Goal: Transaction & Acquisition: Book appointment/travel/reservation

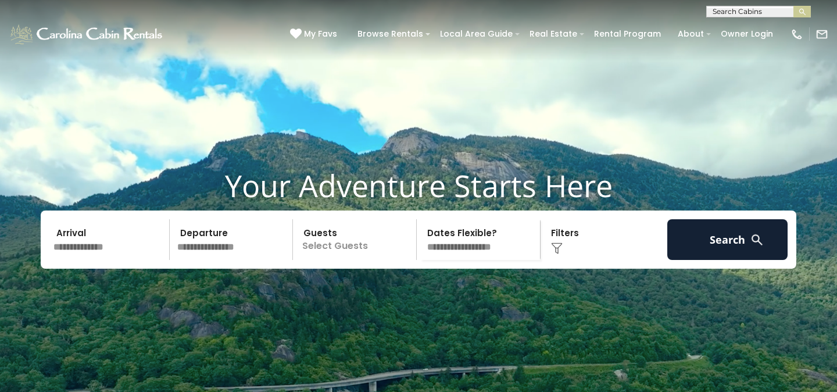
click at [108, 260] on input "text" at bounding box center [109, 239] width 120 height 41
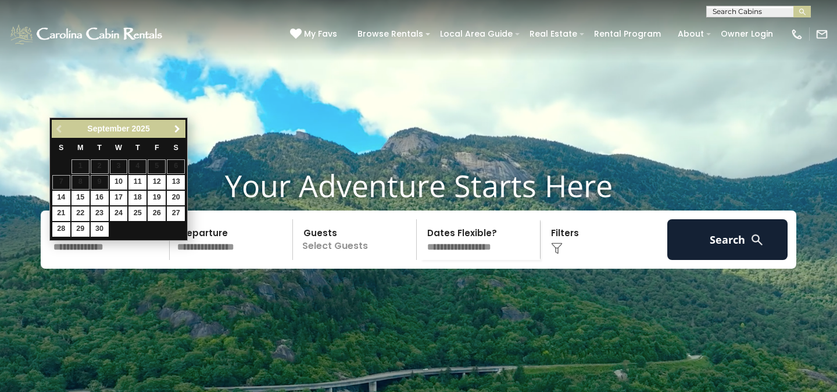
click at [176, 130] on span "Next" at bounding box center [177, 128] width 9 height 9
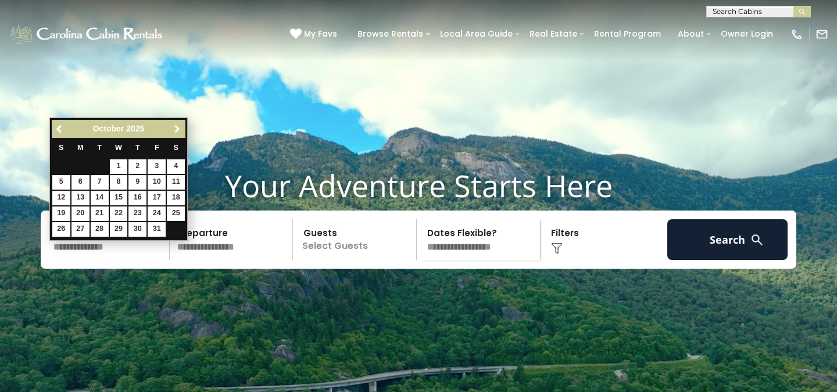
click at [176, 130] on span "Next" at bounding box center [177, 128] width 9 height 9
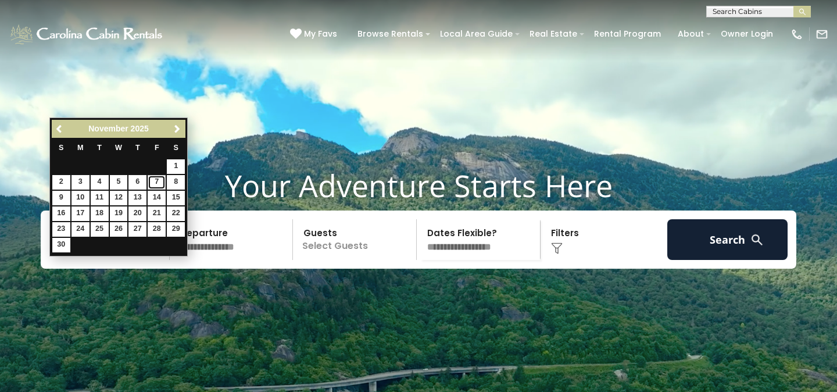
click at [156, 184] on link "7" at bounding box center [157, 182] width 18 height 15
type input "*******"
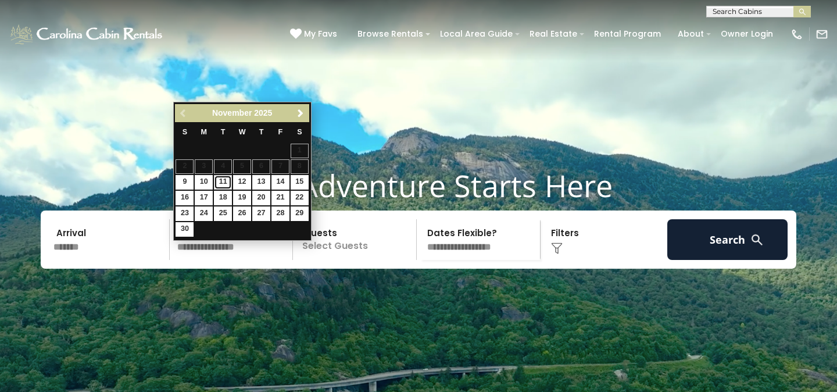
click at [223, 185] on link "11" at bounding box center [223, 182] width 18 height 15
type input "********"
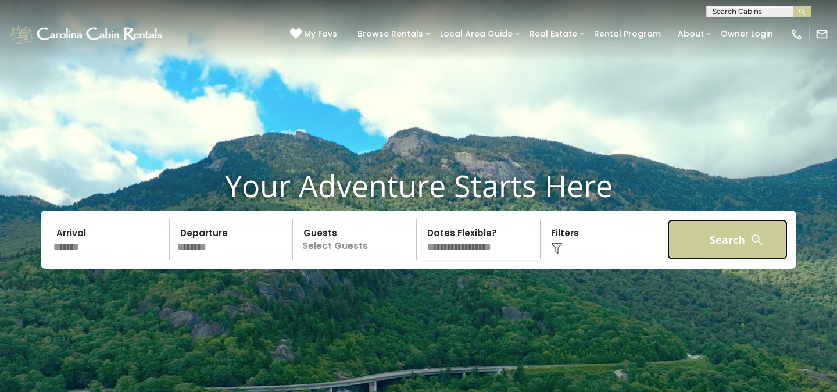
click at [709, 260] on button "Search" at bounding box center [727, 239] width 120 height 41
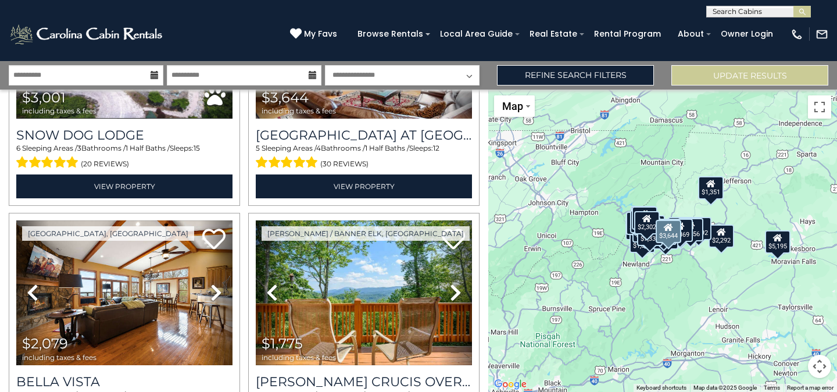
scroll to position [3184, 0]
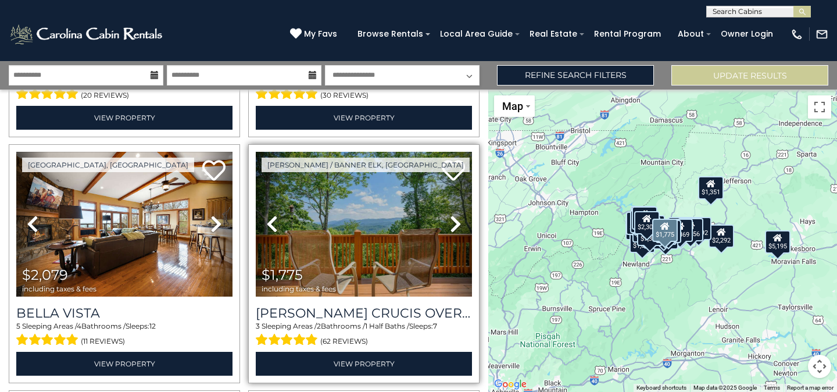
click at [459, 219] on icon at bounding box center [456, 223] width 12 height 19
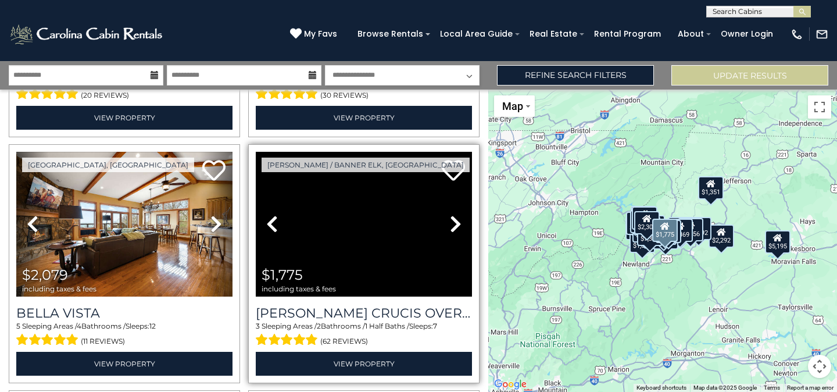
click at [459, 220] on icon at bounding box center [456, 223] width 12 height 19
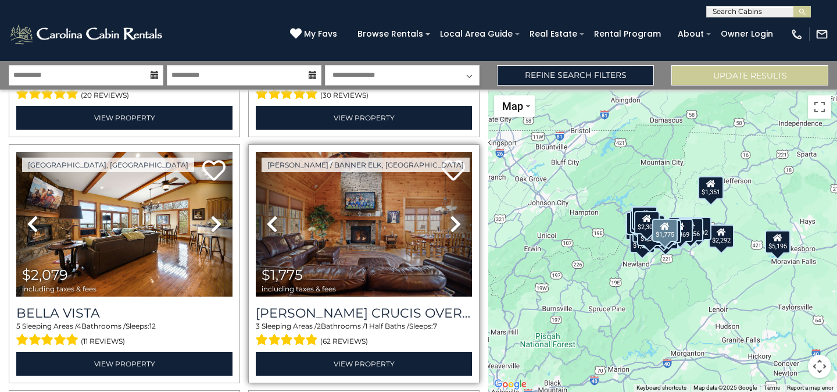
click at [450, 226] on icon at bounding box center [456, 223] width 12 height 19
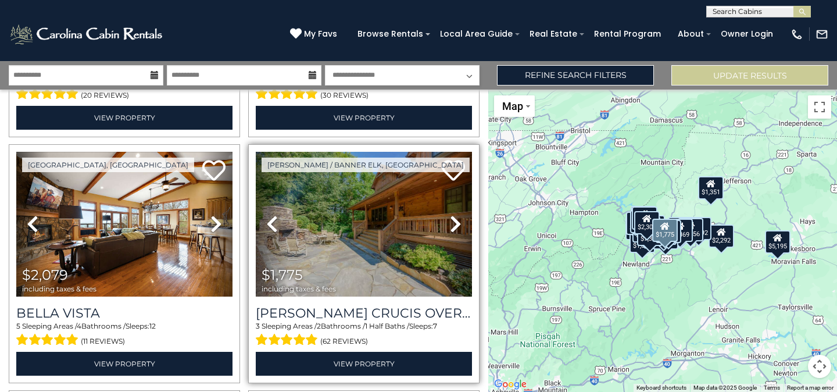
click at [451, 225] on icon at bounding box center [456, 223] width 12 height 19
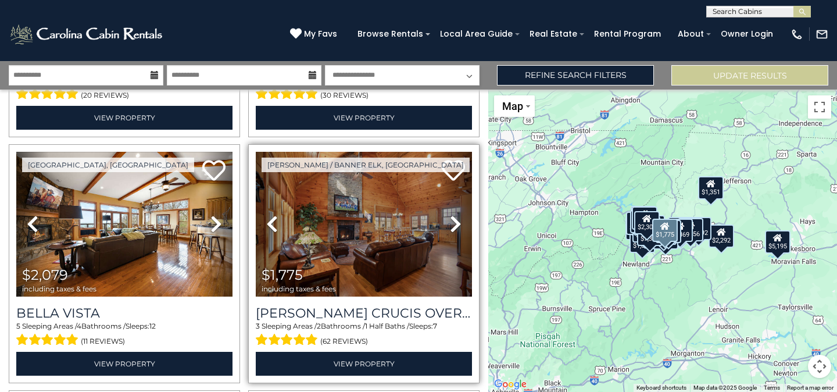
click at [451, 225] on icon at bounding box center [456, 223] width 12 height 19
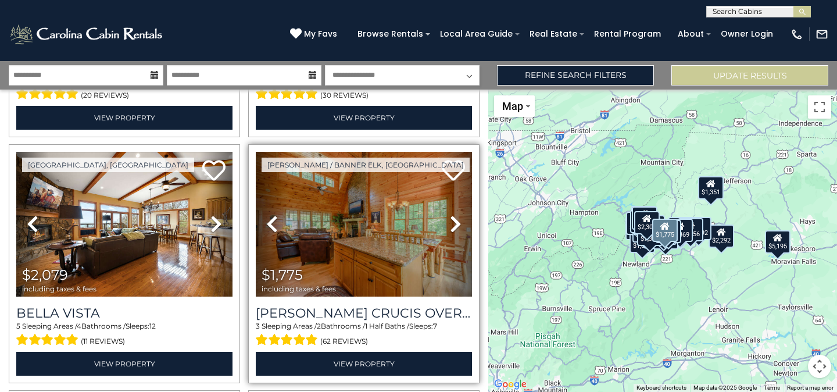
click at [451, 225] on icon at bounding box center [456, 223] width 12 height 19
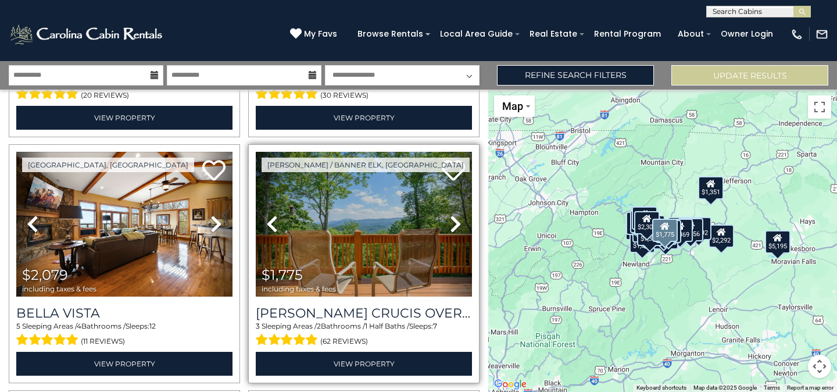
click at [451, 225] on icon at bounding box center [456, 223] width 12 height 19
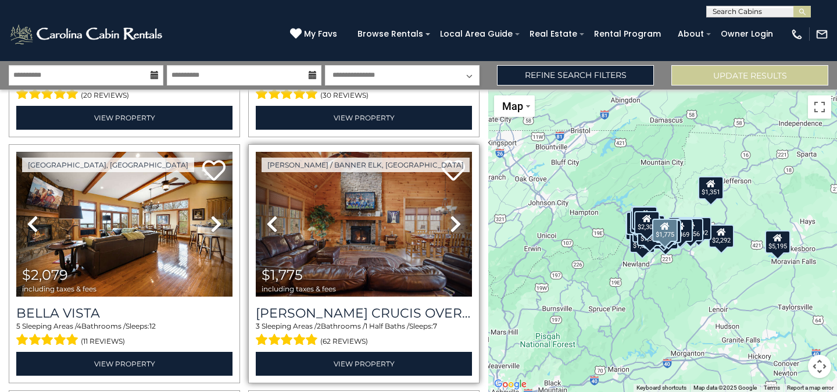
click at [451, 225] on icon at bounding box center [456, 223] width 12 height 19
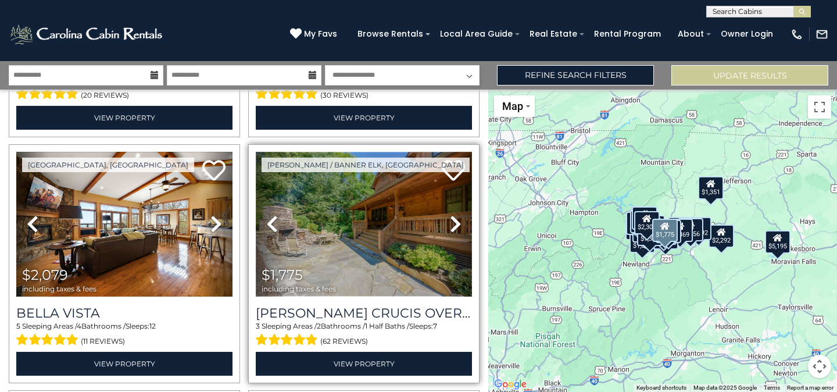
click at [362, 222] on img at bounding box center [364, 224] width 216 height 145
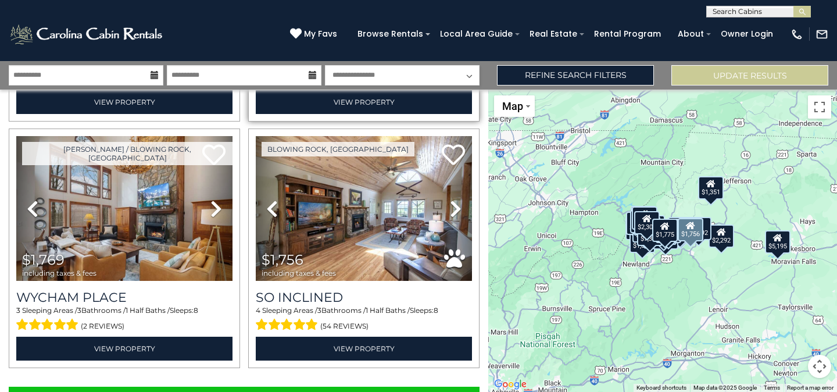
scroll to position [3447, 0]
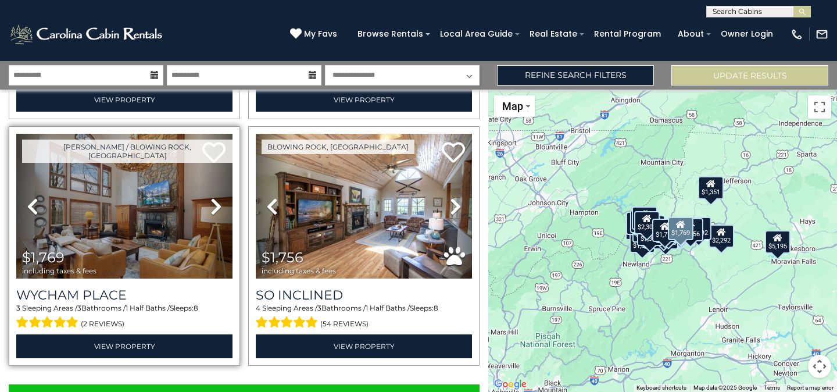
click at [212, 205] on icon at bounding box center [216, 206] width 12 height 19
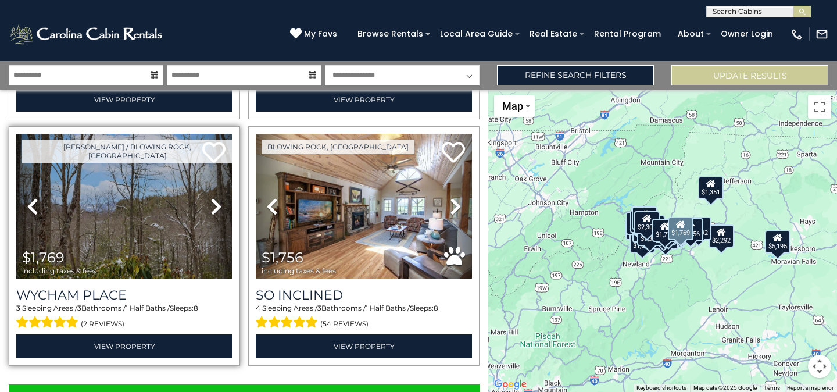
click at [212, 205] on icon at bounding box center [216, 206] width 12 height 19
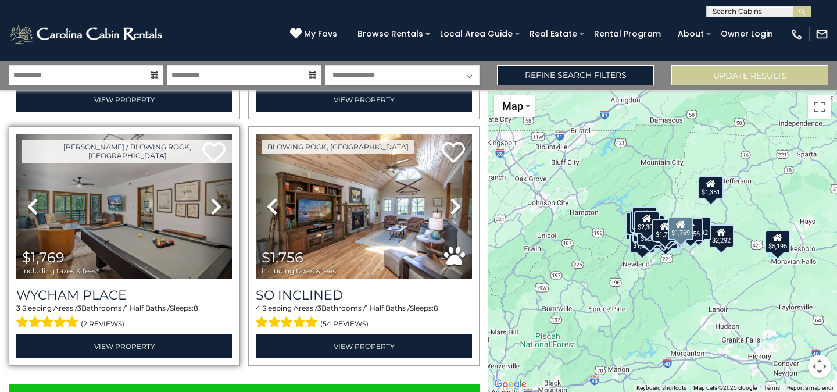
click at [212, 205] on icon at bounding box center [216, 206] width 12 height 19
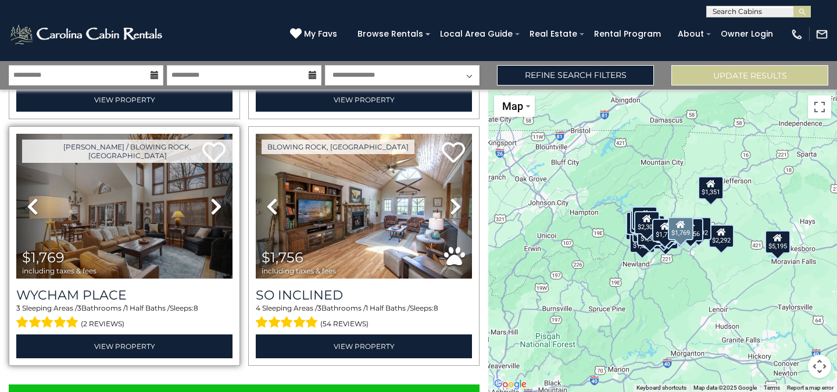
click at [212, 205] on icon at bounding box center [216, 206] width 12 height 19
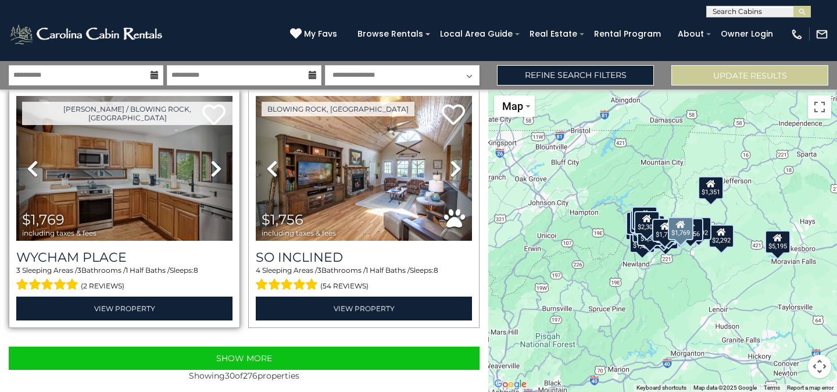
scroll to position [3486, 0]
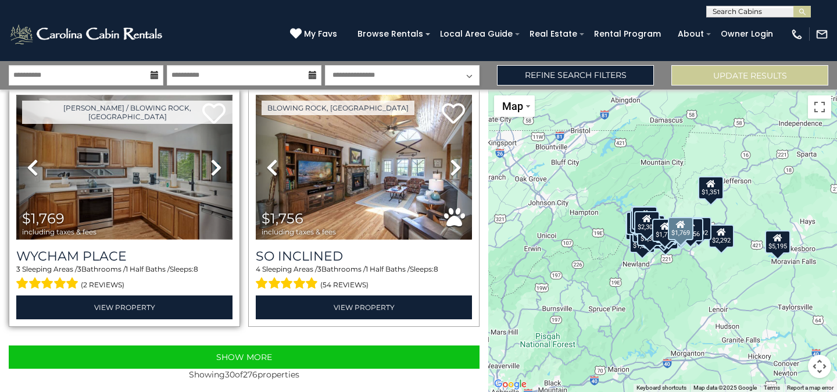
click at [183, 195] on img at bounding box center [124, 167] width 216 height 145
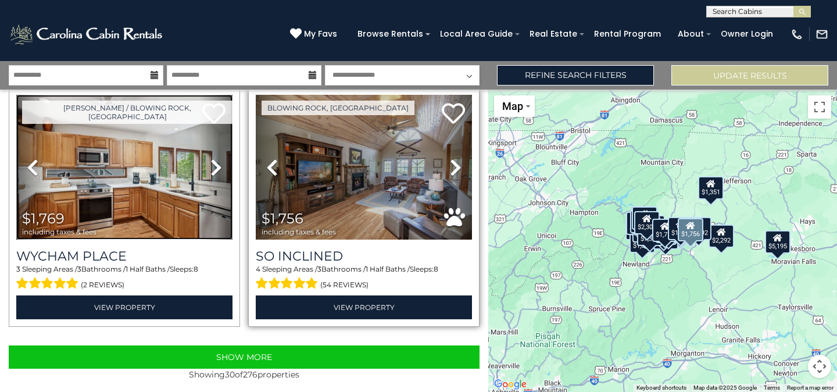
scroll to position [3492, 0]
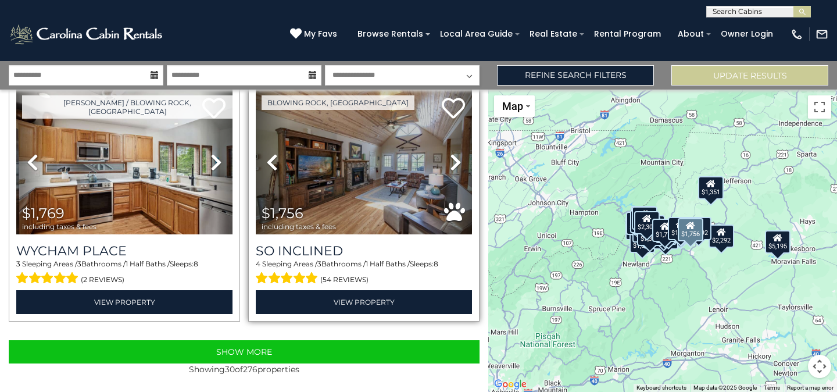
click at [453, 159] on icon at bounding box center [456, 162] width 12 height 19
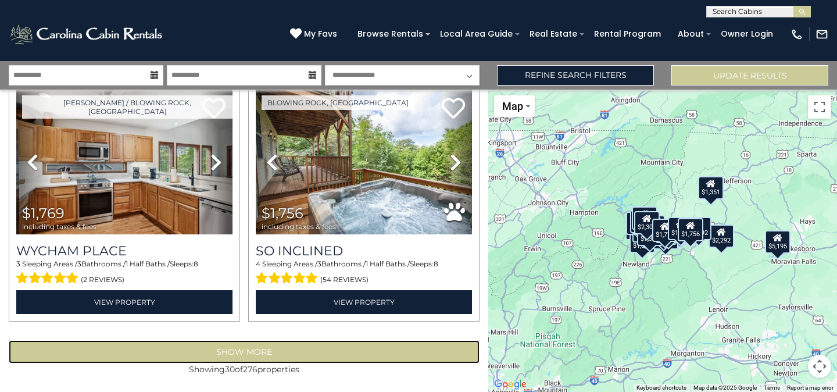
click at [367, 348] on button "Show More" at bounding box center [244, 351] width 471 height 23
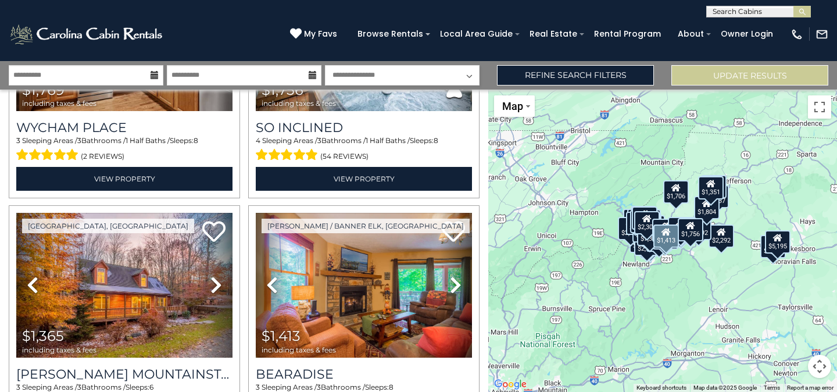
scroll to position [3740, 0]
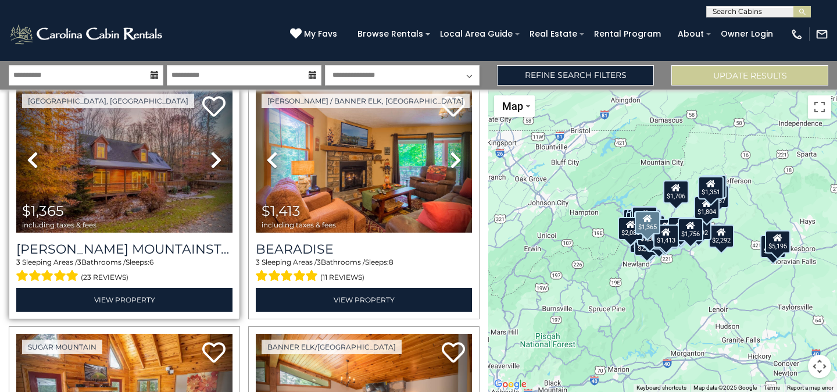
click at [215, 159] on icon at bounding box center [216, 160] width 12 height 19
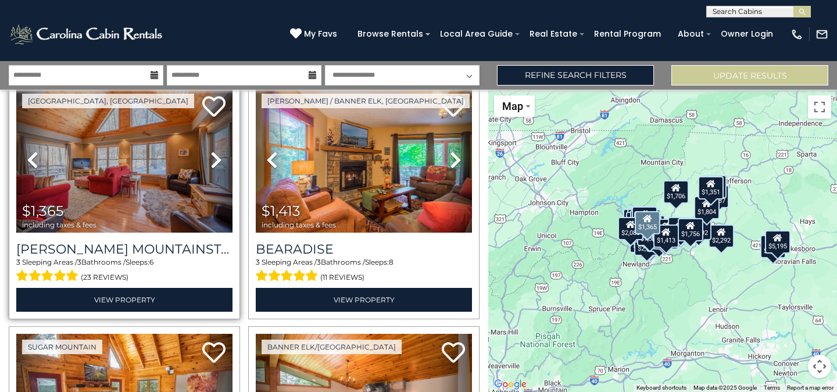
click at [215, 159] on icon at bounding box center [216, 160] width 12 height 19
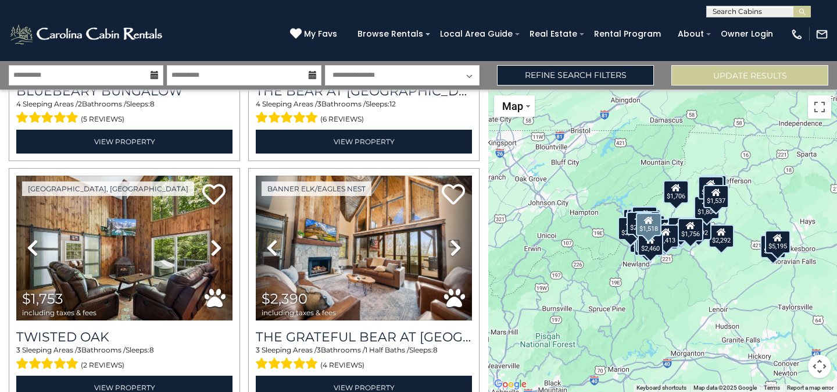
scroll to position [5194, 0]
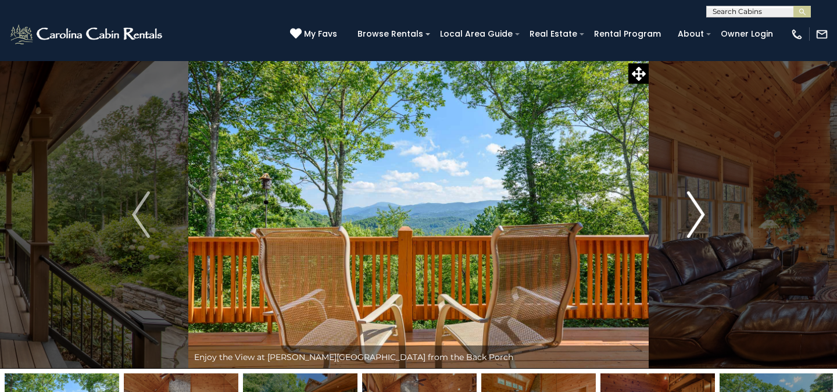
click at [692, 219] on img "Next" at bounding box center [695, 214] width 17 height 46
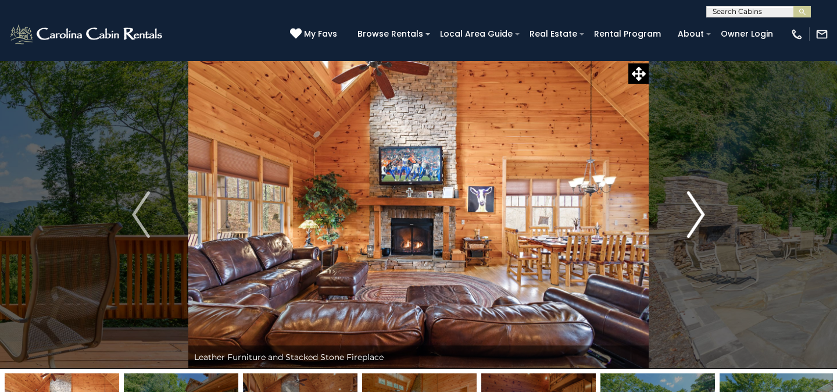
click at [692, 219] on img "Next" at bounding box center [695, 214] width 17 height 46
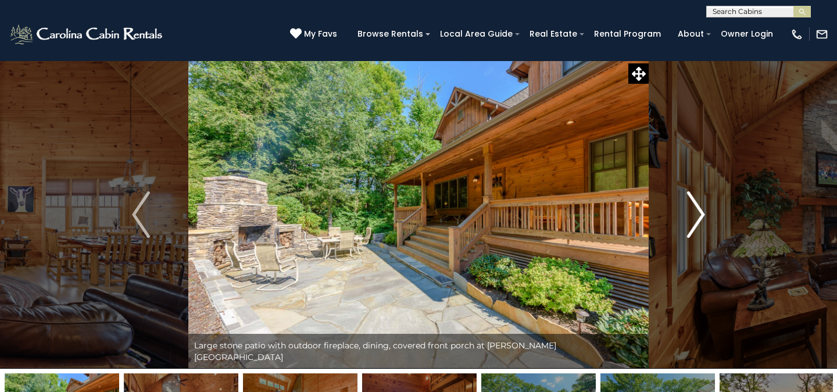
click at [690, 219] on img "Next" at bounding box center [695, 214] width 17 height 46
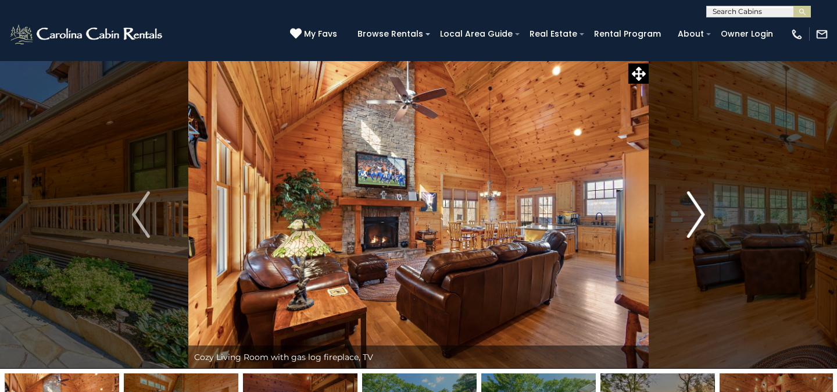
click at [690, 219] on img "Next" at bounding box center [695, 214] width 17 height 46
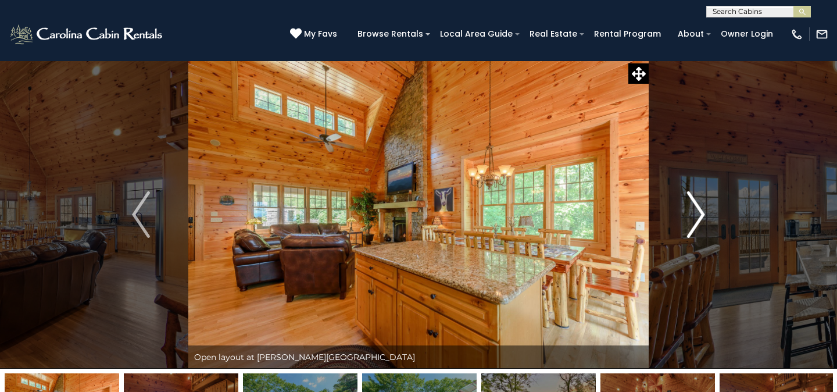
click at [690, 219] on img "Next" at bounding box center [695, 214] width 17 height 46
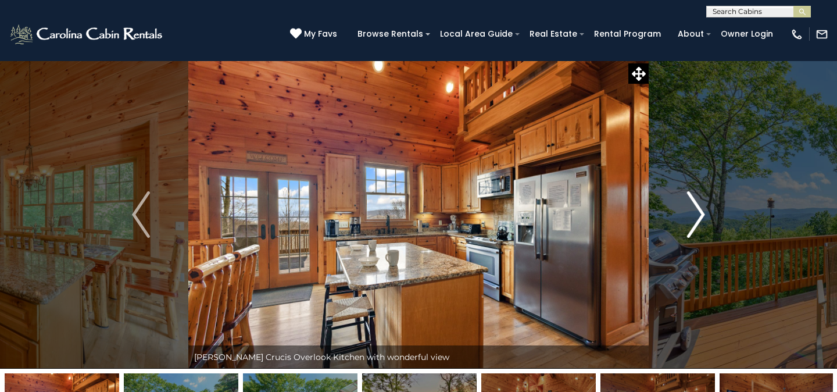
click at [690, 219] on img "Next" at bounding box center [695, 214] width 17 height 46
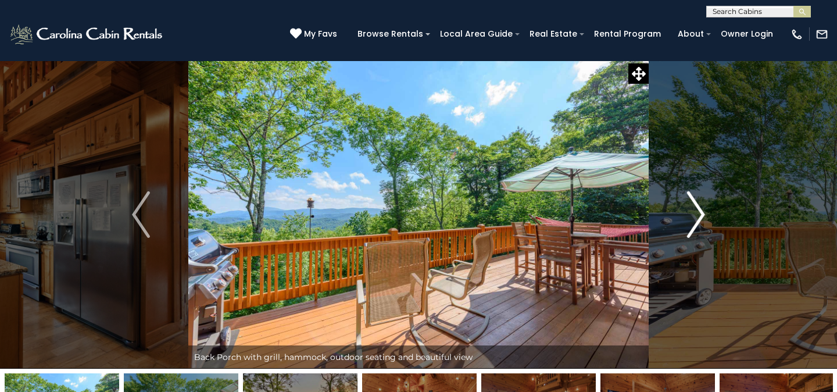
click at [690, 219] on img "Next" at bounding box center [695, 214] width 17 height 46
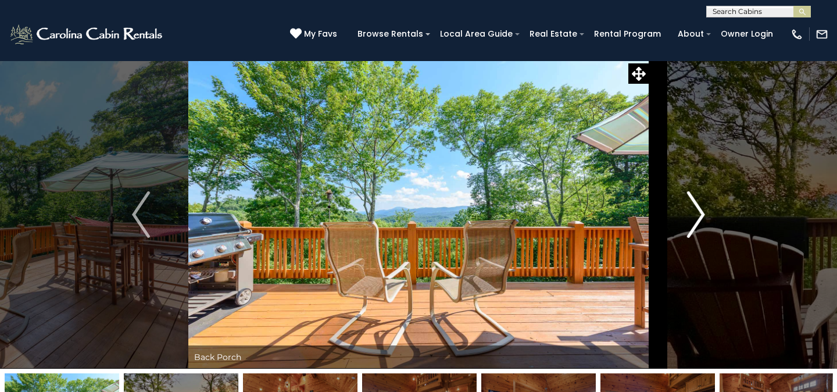
click at [690, 219] on img "Next" at bounding box center [695, 214] width 17 height 46
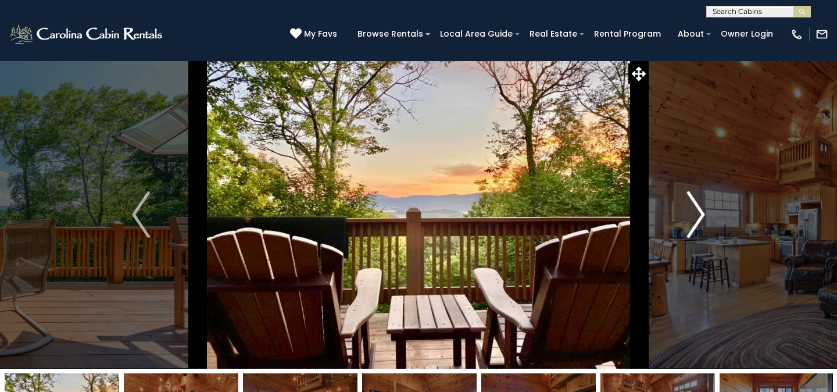
click at [690, 219] on img "Next" at bounding box center [695, 214] width 17 height 46
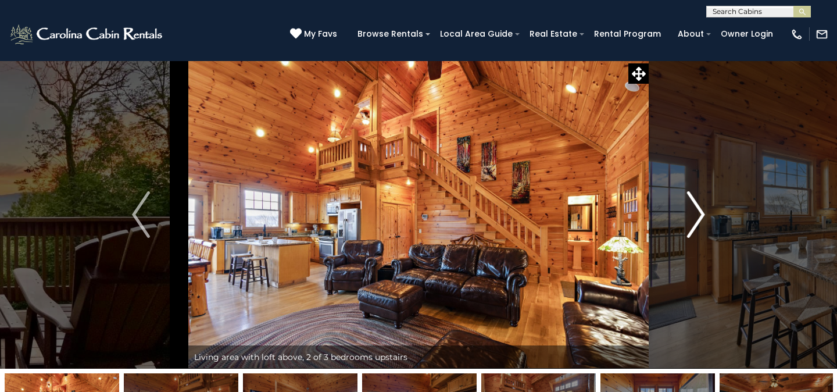
click at [690, 219] on img "Next" at bounding box center [695, 214] width 17 height 46
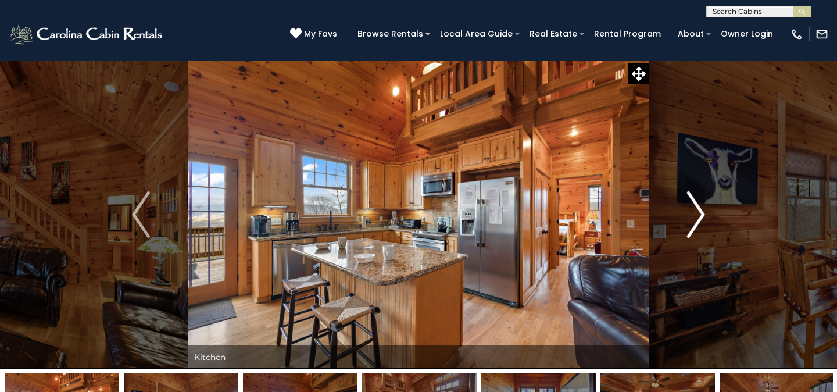
click at [690, 219] on img "Next" at bounding box center [695, 214] width 17 height 46
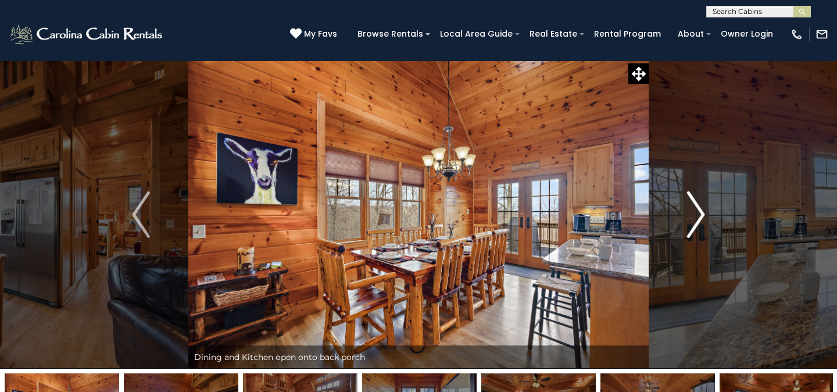
click at [690, 219] on img "Next" at bounding box center [695, 214] width 17 height 46
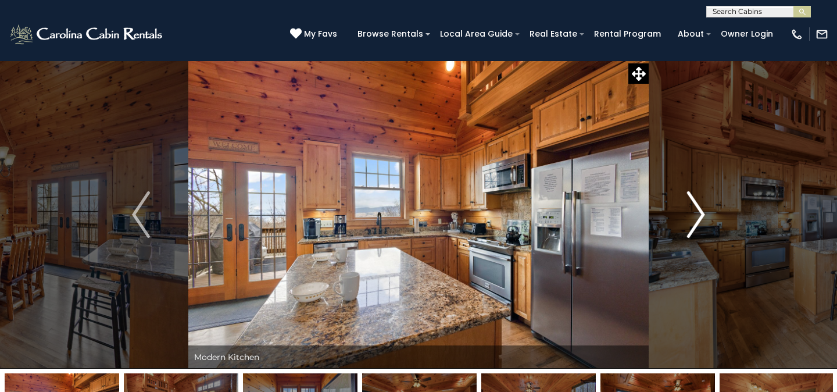
click at [690, 219] on img "Next" at bounding box center [695, 214] width 17 height 46
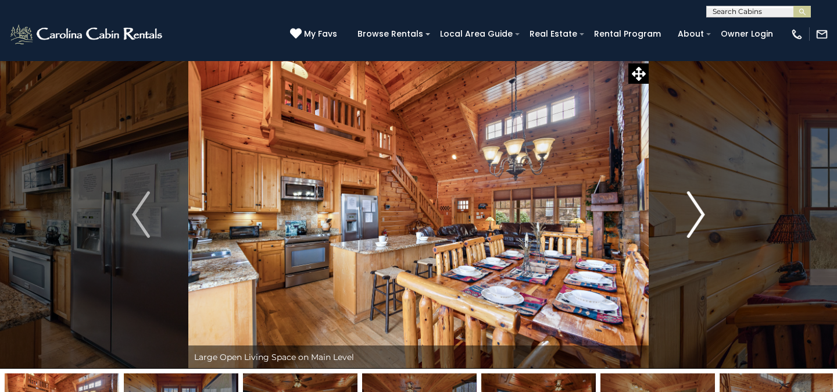
click at [690, 219] on img "Next" at bounding box center [695, 214] width 17 height 46
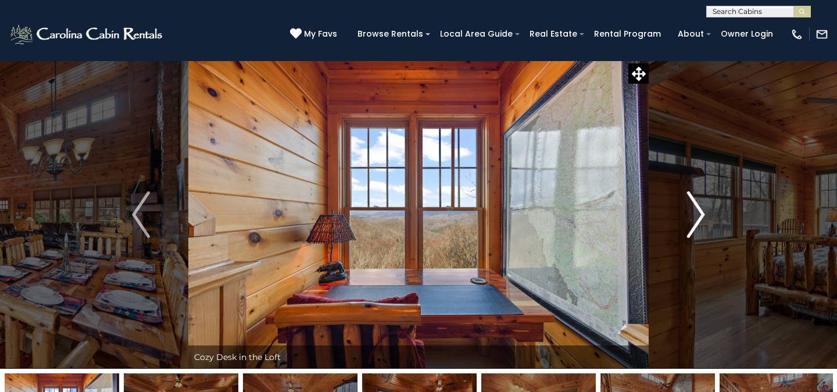
click at [690, 219] on img "Next" at bounding box center [695, 214] width 17 height 46
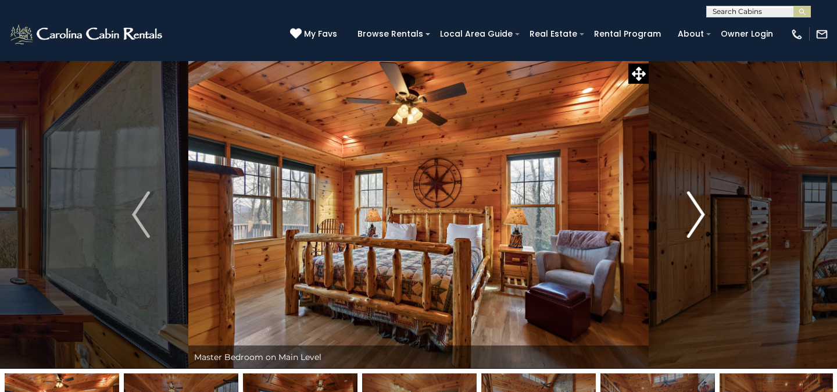
click at [696, 220] on img "Next" at bounding box center [695, 214] width 17 height 46
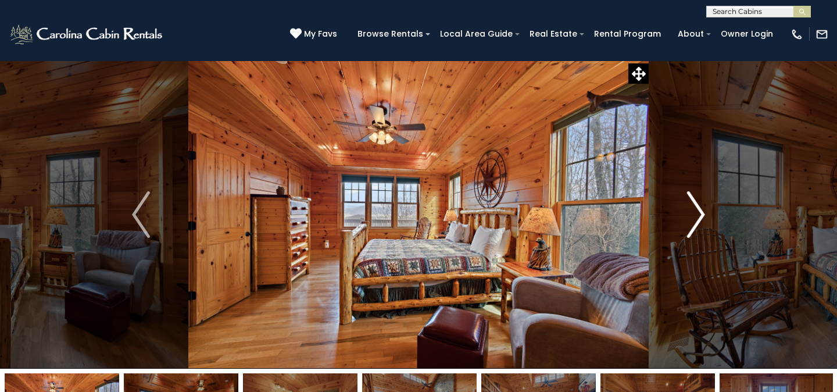
click at [696, 220] on img "Next" at bounding box center [695, 214] width 17 height 46
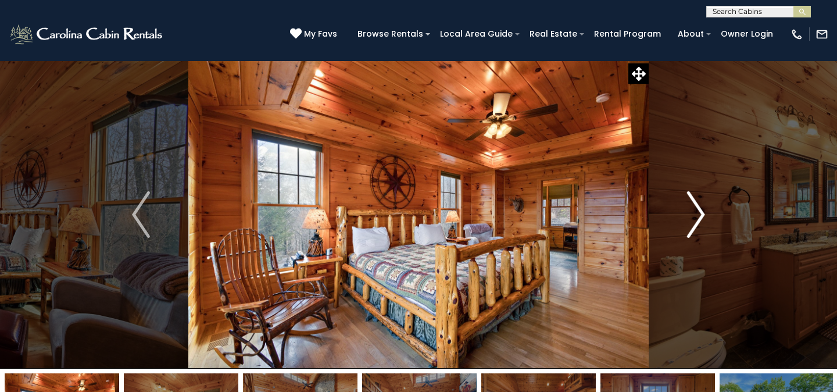
click at [696, 220] on img "Next" at bounding box center [695, 214] width 17 height 46
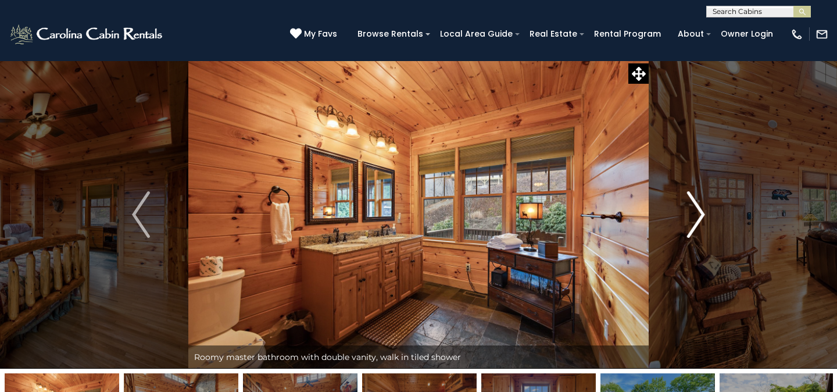
click at [696, 220] on img "Next" at bounding box center [695, 214] width 17 height 46
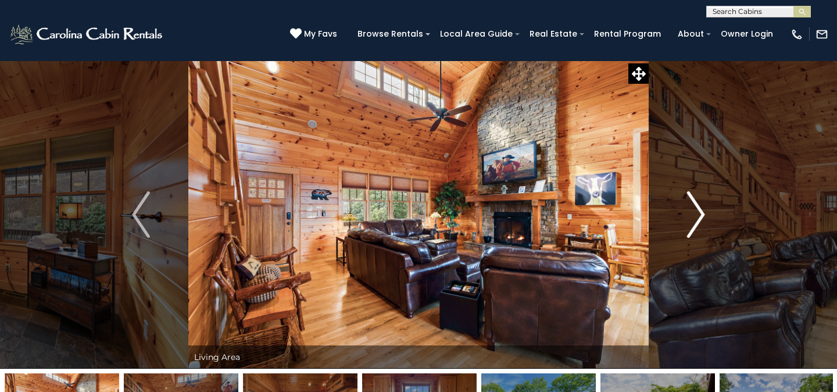
click at [696, 220] on img "Next" at bounding box center [695, 214] width 17 height 46
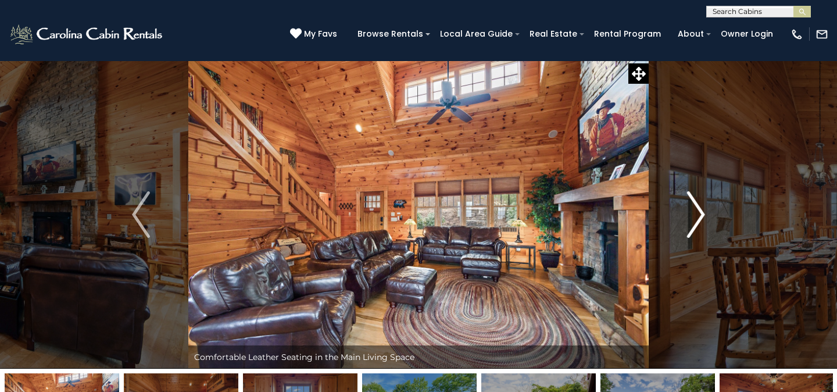
click at [696, 220] on img "Next" at bounding box center [695, 214] width 17 height 46
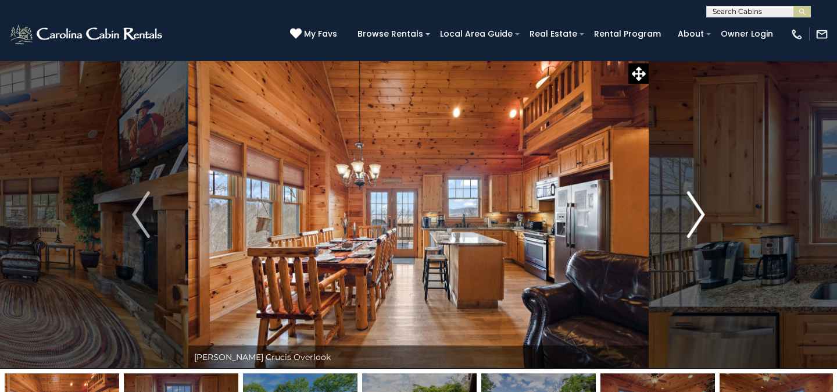
click at [696, 220] on img "Next" at bounding box center [695, 214] width 17 height 46
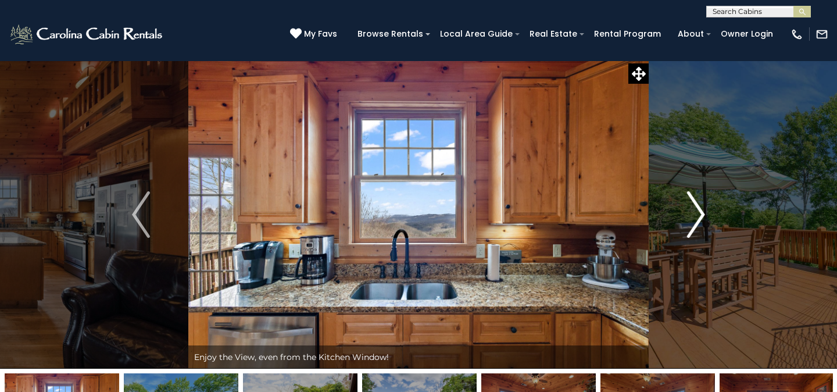
click at [696, 220] on img "Next" at bounding box center [695, 214] width 17 height 46
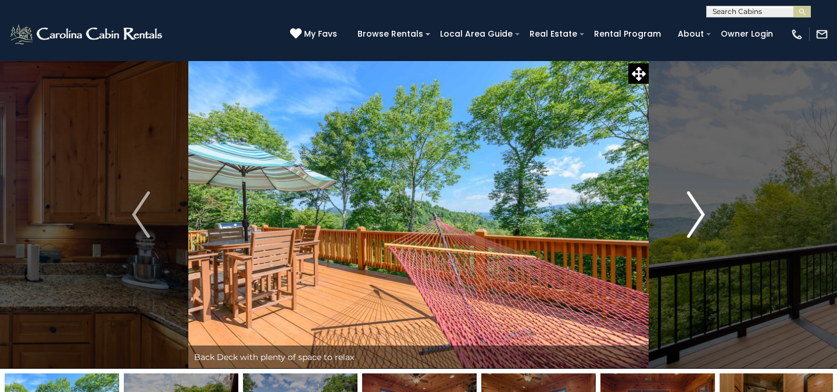
click at [696, 220] on img "Next" at bounding box center [695, 214] width 17 height 46
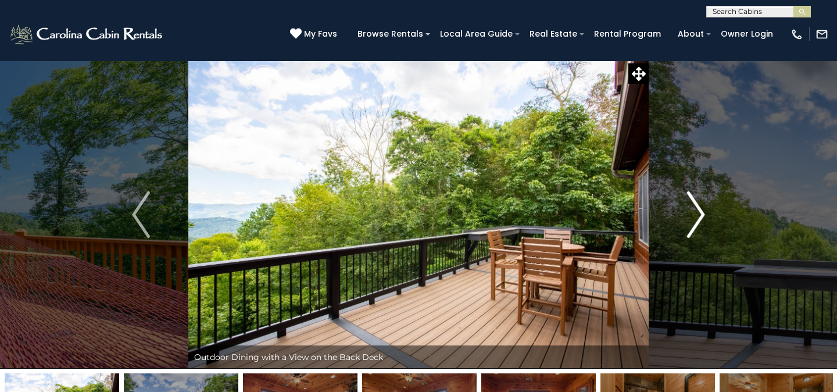
click at [696, 220] on img "Next" at bounding box center [695, 214] width 17 height 46
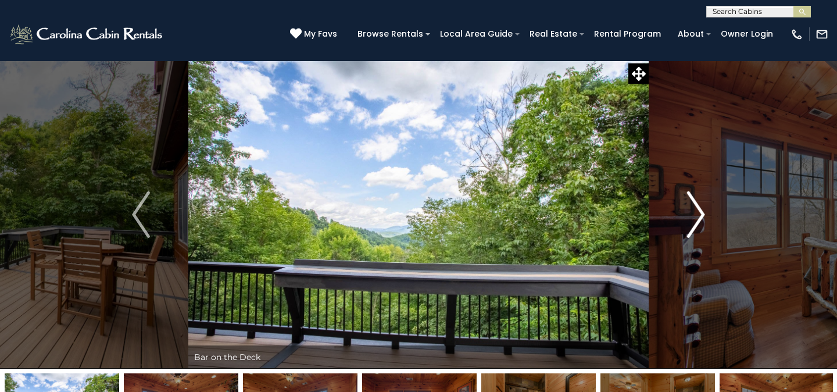
click at [696, 220] on img "Next" at bounding box center [695, 214] width 17 height 46
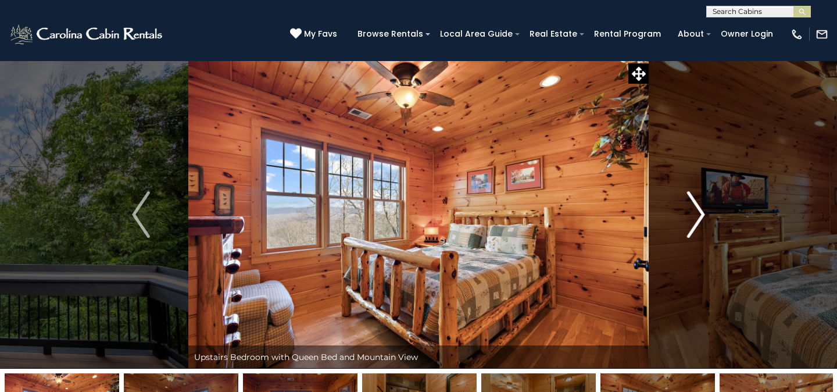
click at [696, 220] on img "Next" at bounding box center [695, 214] width 17 height 46
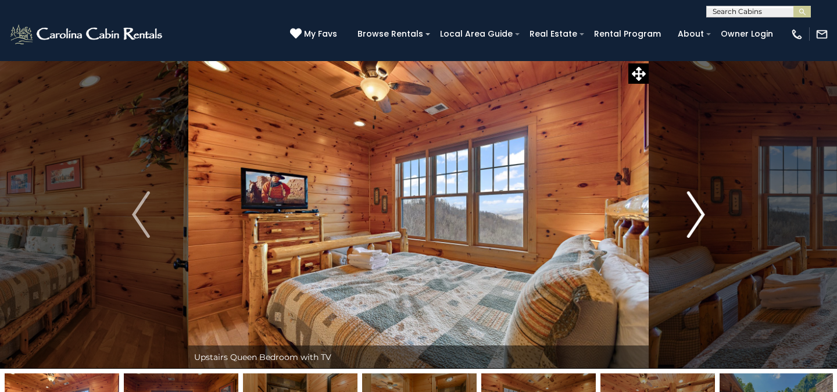
click at [696, 220] on img "Next" at bounding box center [695, 214] width 17 height 46
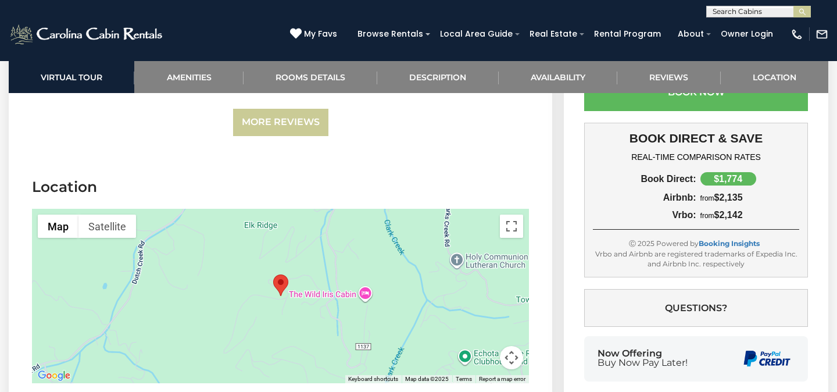
scroll to position [3038, 0]
click at [428, 234] on div at bounding box center [280, 295] width 497 height 174
click at [515, 214] on button "Toggle fullscreen view" at bounding box center [511, 225] width 23 height 23
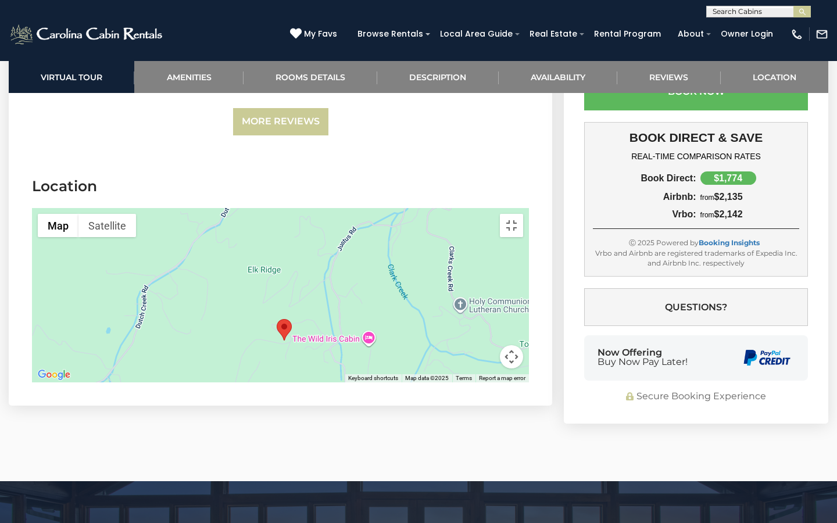
drag, startPoint x: 586, startPoint y: 246, endPoint x: 590, endPoint y: 292, distance: 46.6
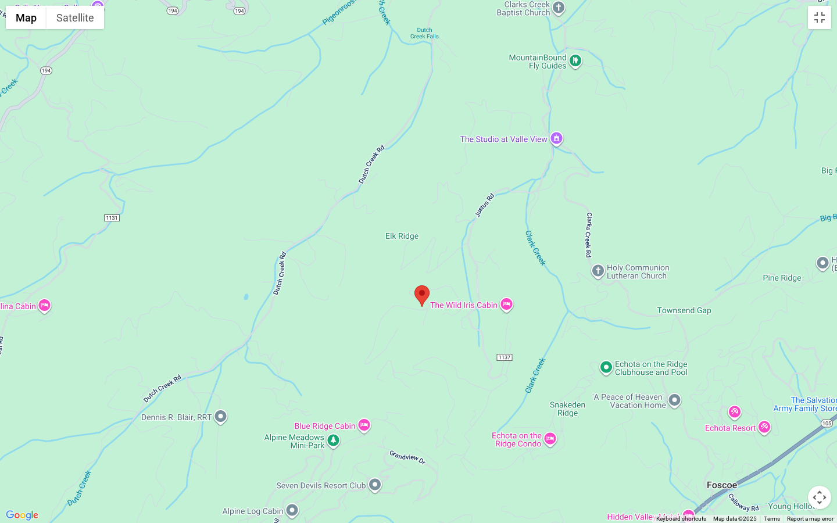
click at [590, 292] on div at bounding box center [418, 261] width 837 height 523
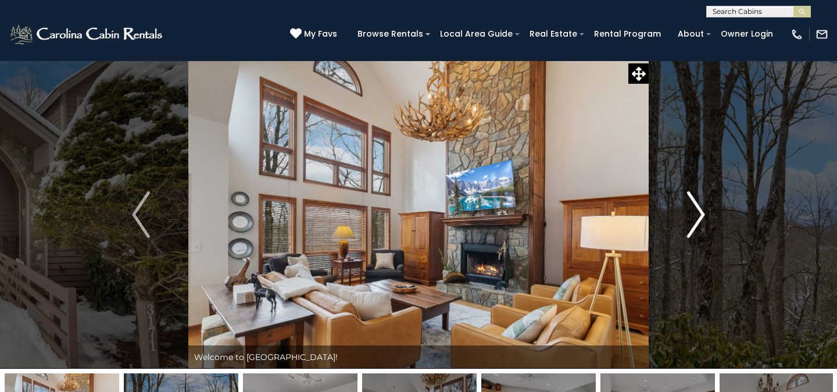
click at [696, 214] on img "Next" at bounding box center [695, 214] width 17 height 46
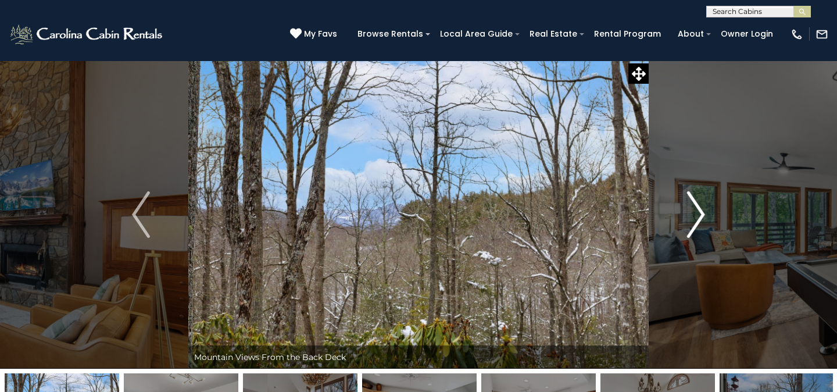
click at [696, 214] on img "Next" at bounding box center [695, 214] width 17 height 46
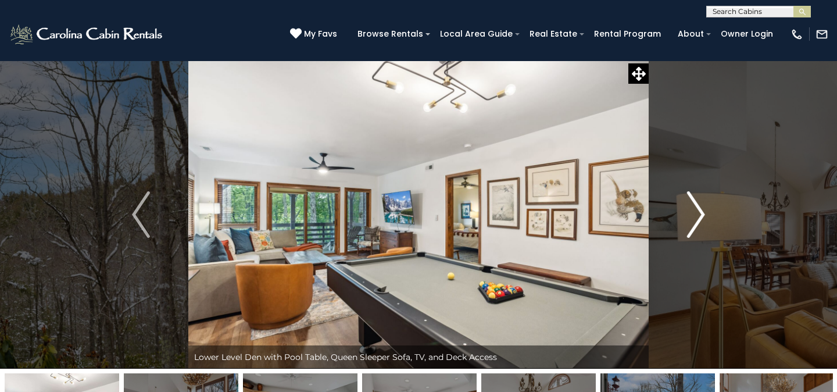
click at [696, 214] on img "Next" at bounding box center [695, 214] width 17 height 46
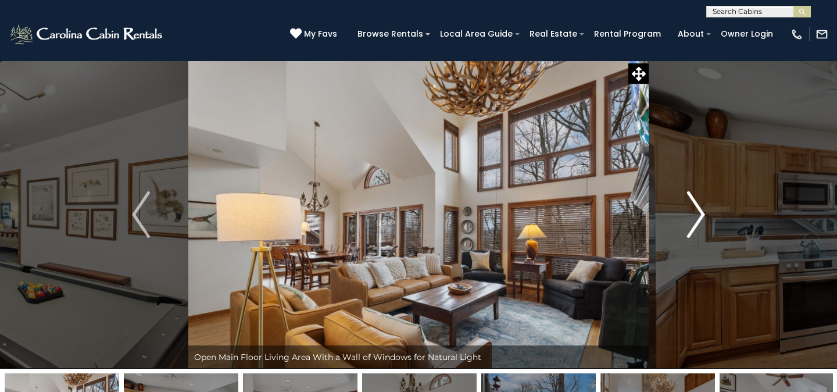
click at [696, 214] on img "Next" at bounding box center [695, 214] width 17 height 46
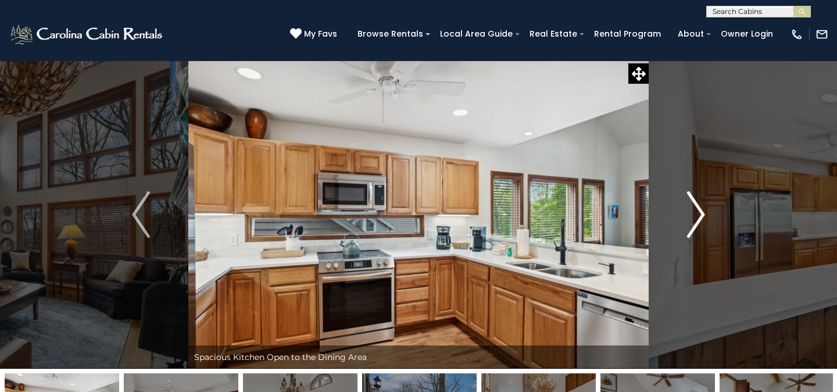
click at [696, 214] on img "Next" at bounding box center [695, 214] width 17 height 46
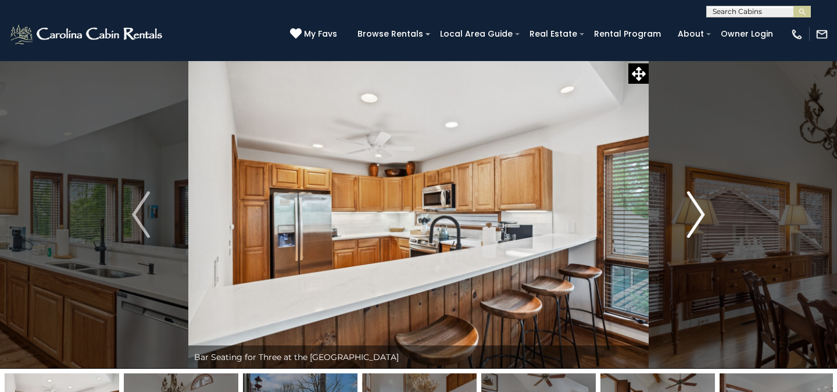
click at [696, 214] on img "Next" at bounding box center [695, 214] width 17 height 46
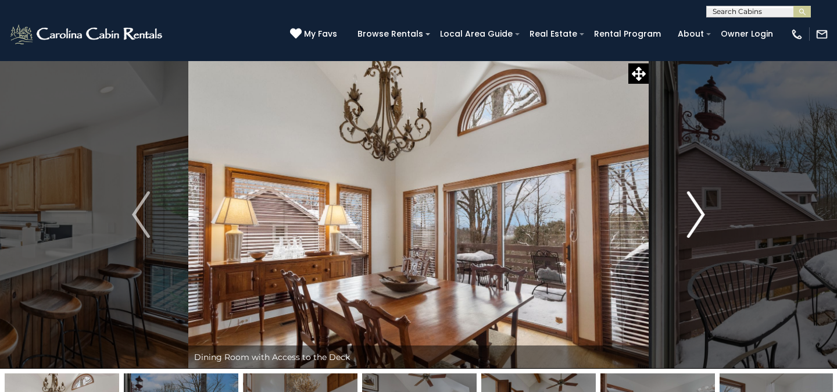
click at [696, 214] on img "Next" at bounding box center [695, 214] width 17 height 46
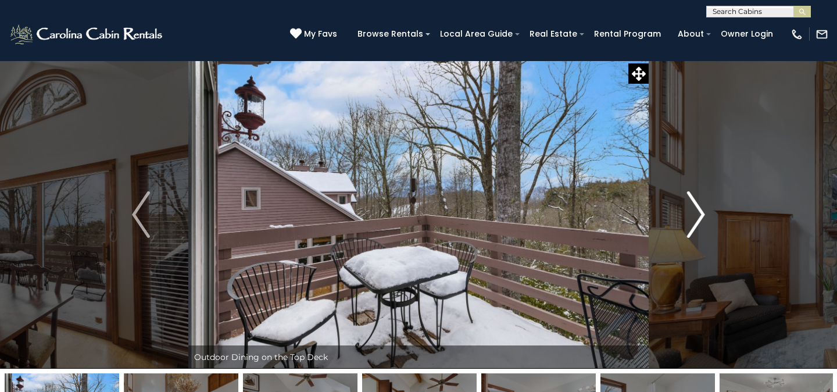
click at [696, 214] on img "Next" at bounding box center [695, 214] width 17 height 46
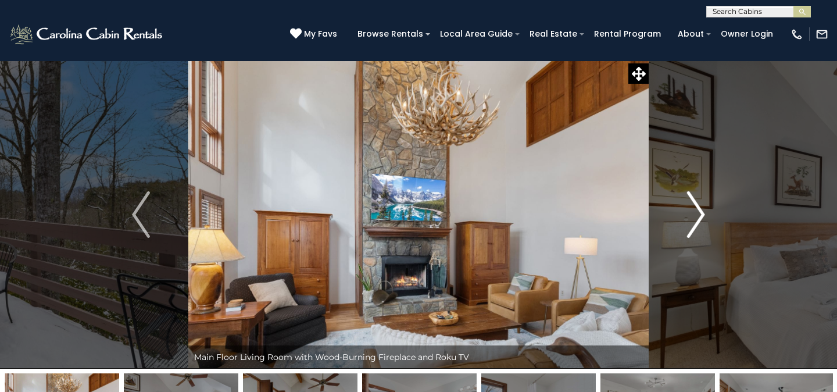
click at [696, 214] on img "Next" at bounding box center [695, 214] width 17 height 46
